Goal: Navigation & Orientation: Go to known website

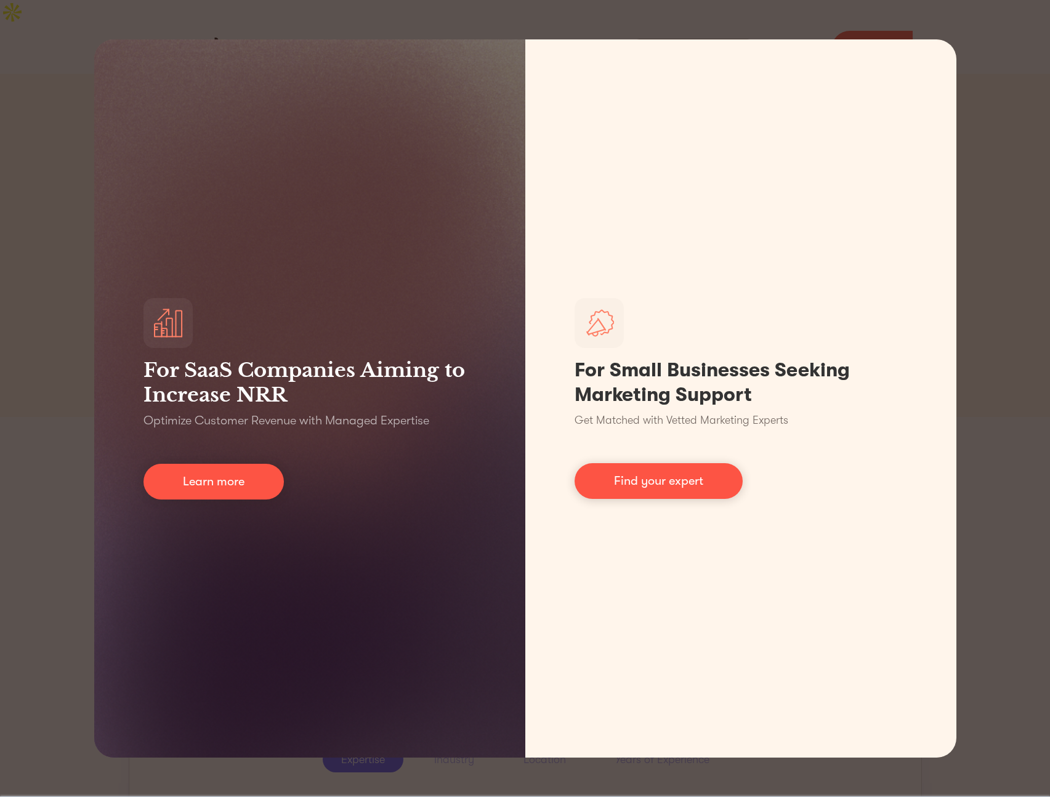
click at [1023, 67] on div "For SaaS Companies Aiming to Increase NRR Optimize Customer Revenue with Manage…" at bounding box center [525, 398] width 1050 height 797
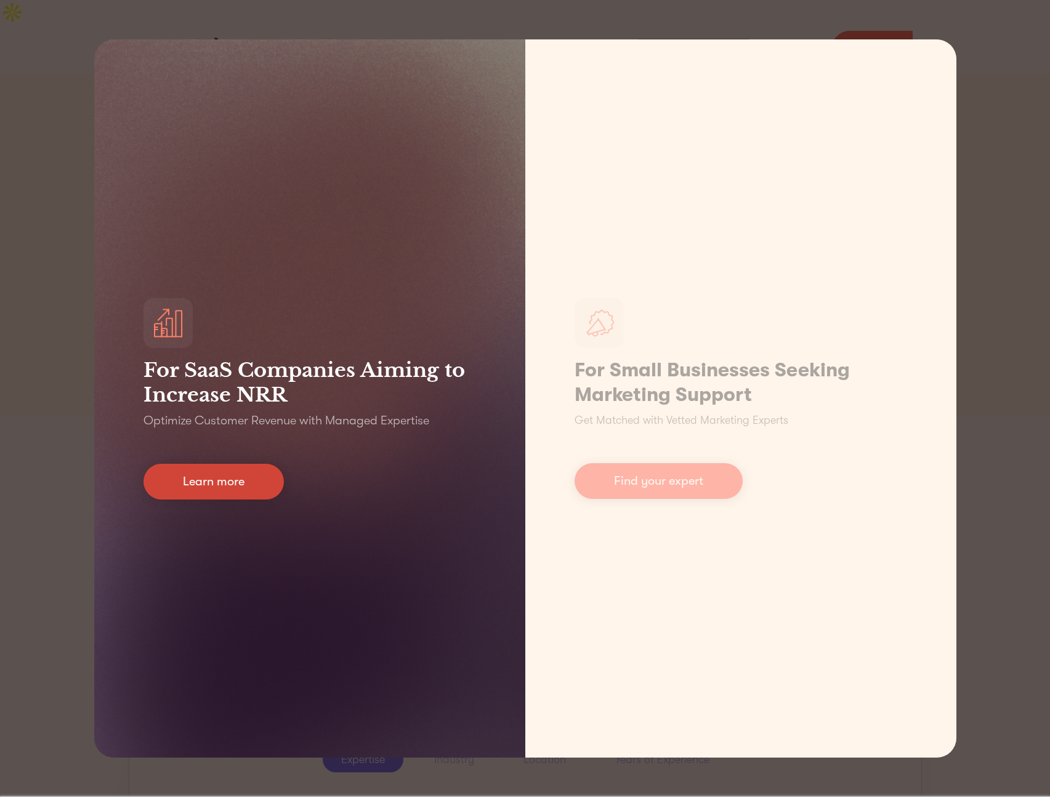
click at [230, 467] on link "Learn more" at bounding box center [213, 482] width 140 height 36
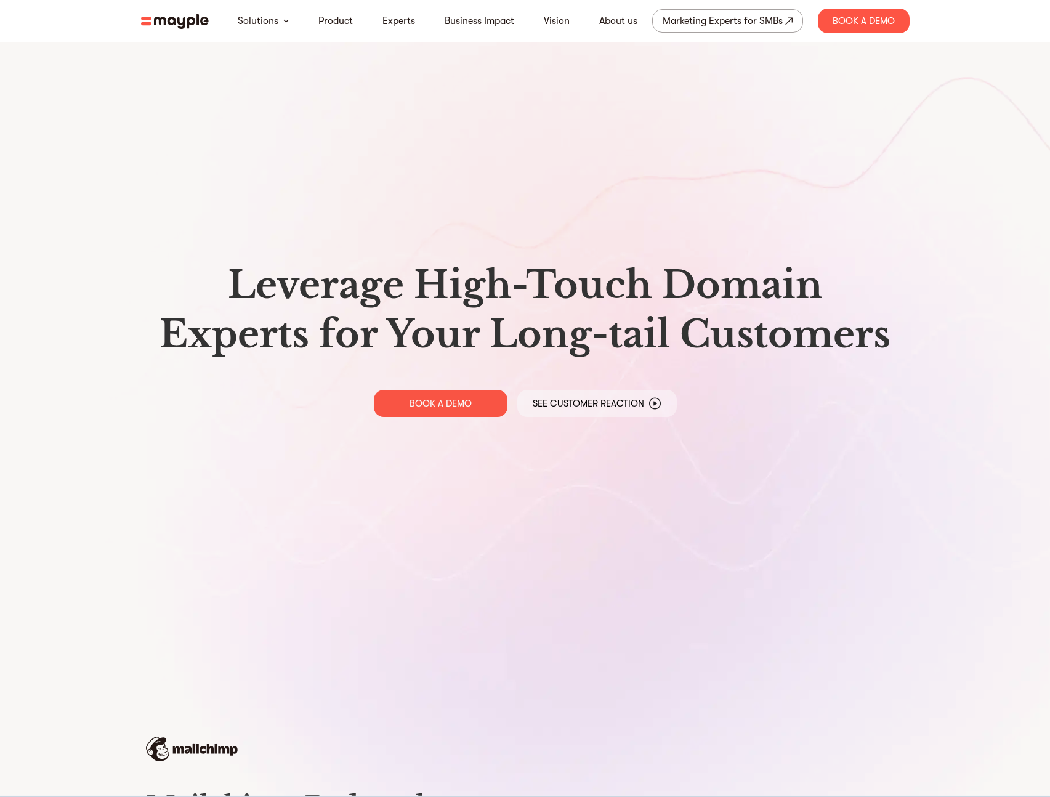
click at [166, 23] on img at bounding box center [175, 21] width 68 height 15
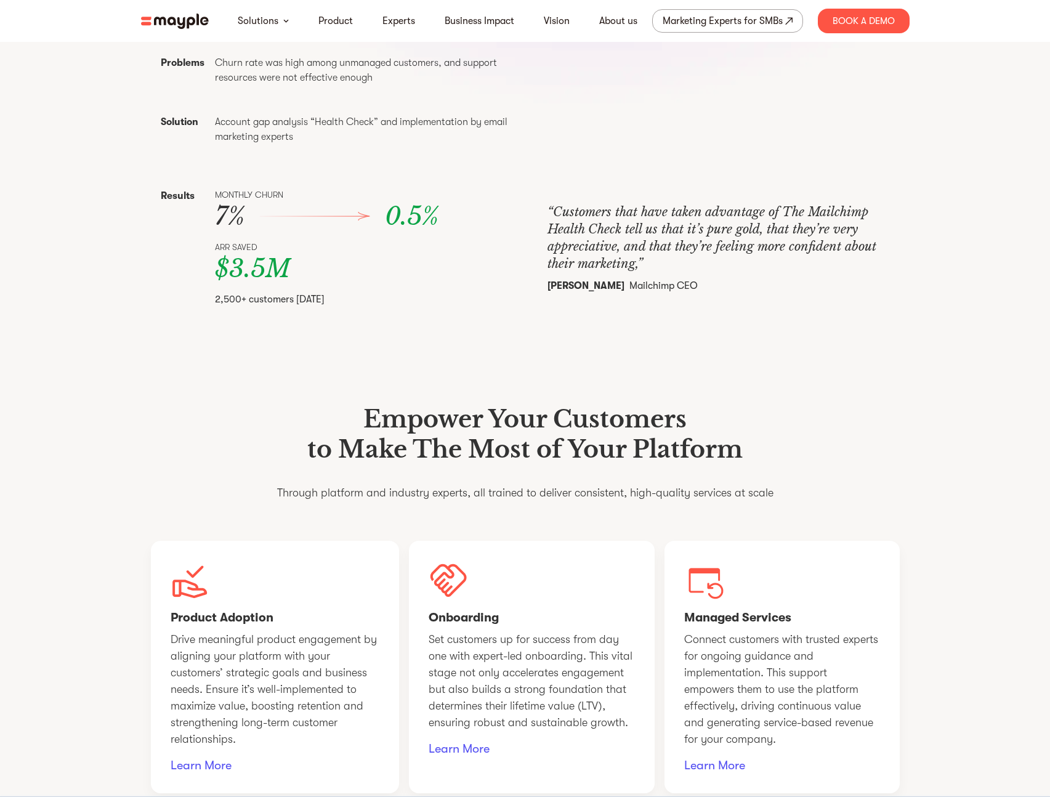
scroll to position [962, 0]
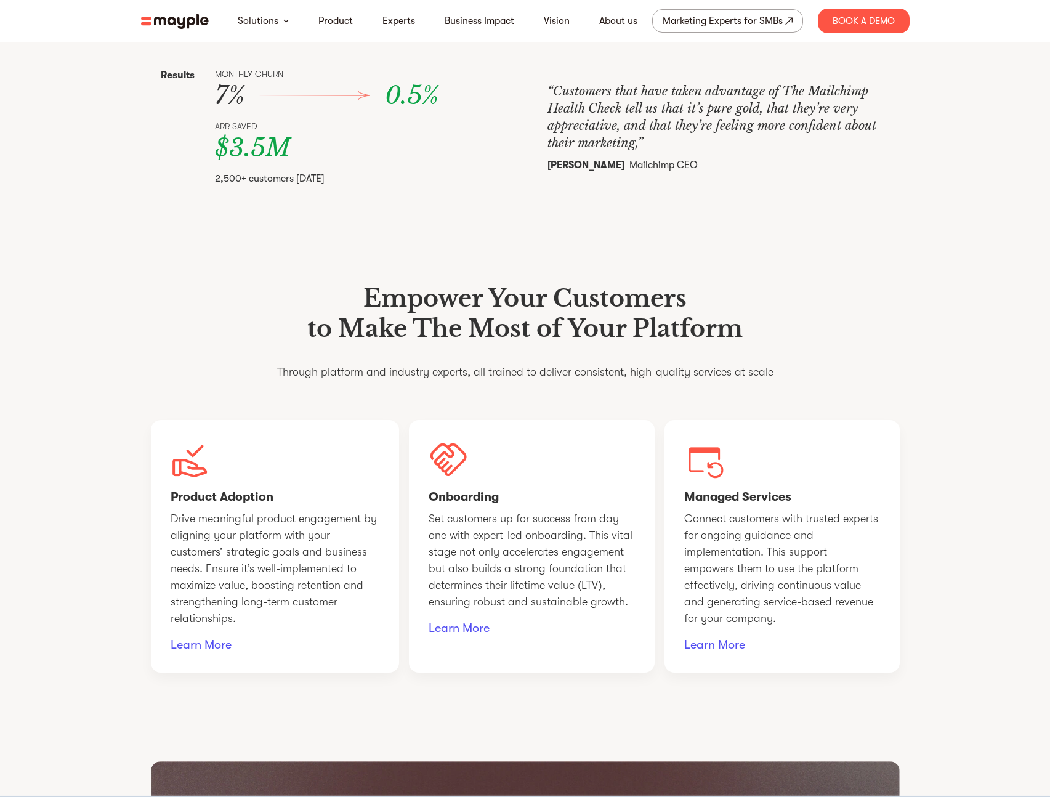
click at [190, 20] on img at bounding box center [175, 21] width 68 height 15
